Goal: Transaction & Acquisition: Purchase product/service

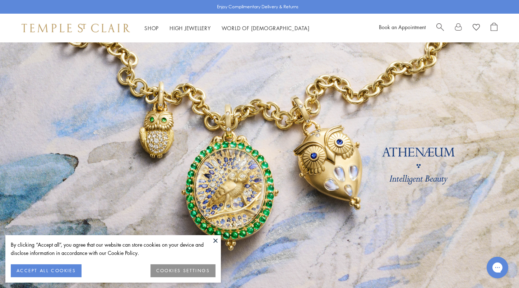
click at [59, 270] on button "ACCEPT ALL COOKIES" at bounding box center [46, 270] width 71 height 13
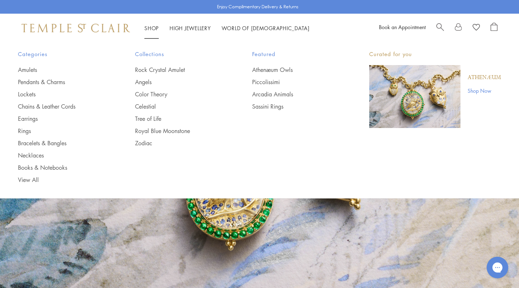
click at [153, 26] on link "Shop Shop" at bounding box center [151, 27] width 14 height 7
click at [31, 105] on link "Chains & Leather Cords" at bounding box center [62, 106] width 88 height 8
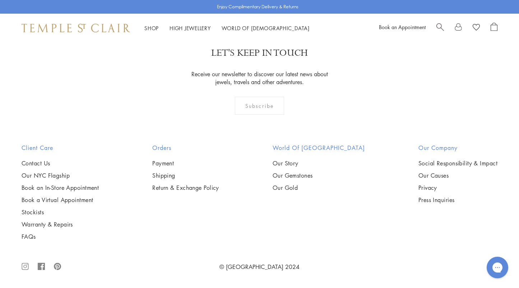
scroll to position [646, 0]
click at [0, 0] on img at bounding box center [0, 0] width 0 height 0
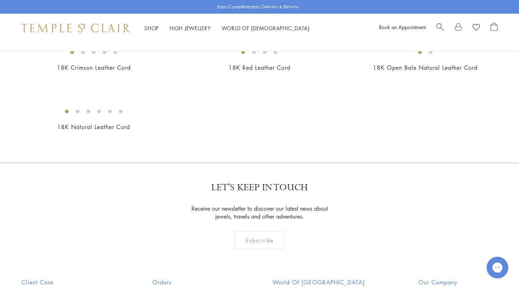
scroll to position [466, 0]
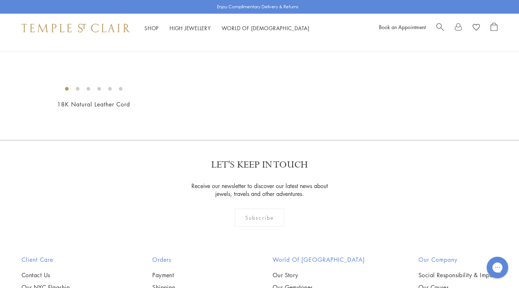
click at [0, 0] on img at bounding box center [0, 0] width 0 height 0
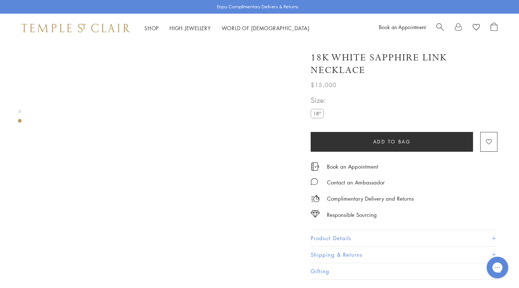
scroll to position [314, 0]
